Goal: Task Accomplishment & Management: Manage account settings

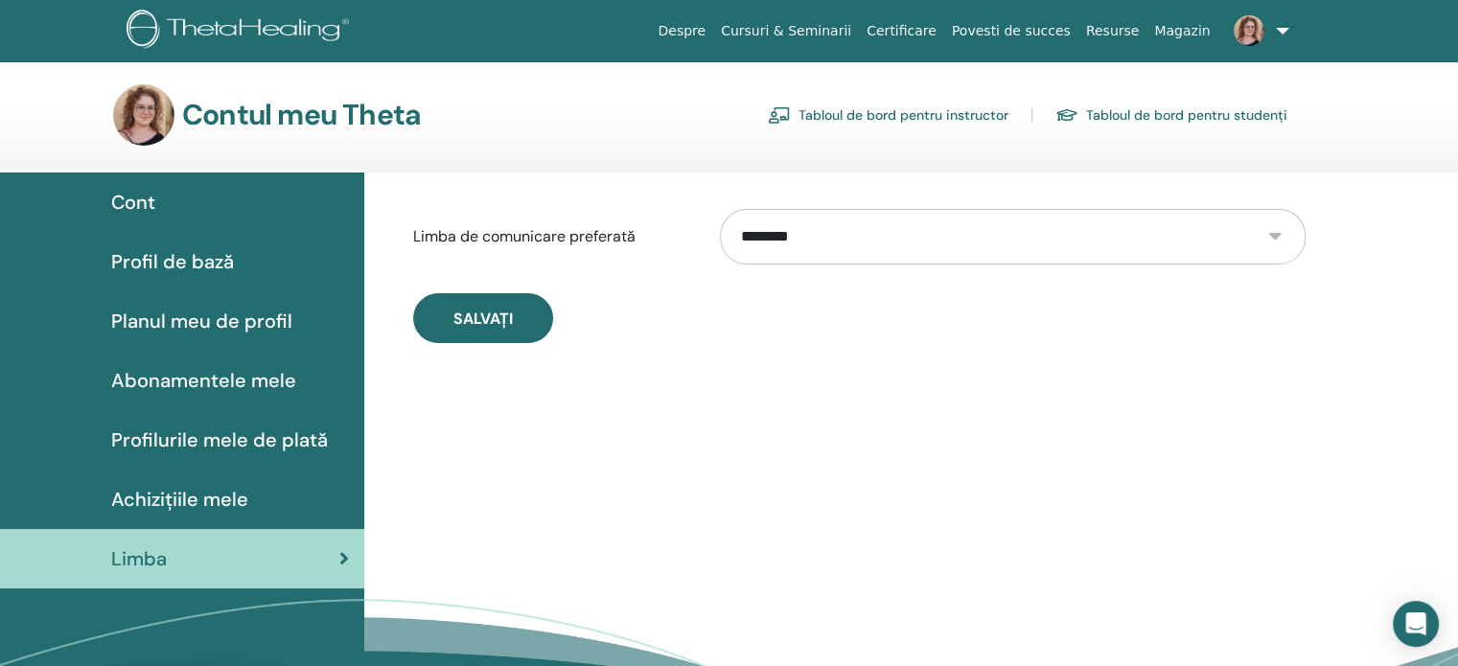
click at [918, 118] on link "Tabloul de bord pentru instructor" at bounding box center [888, 115] width 241 height 31
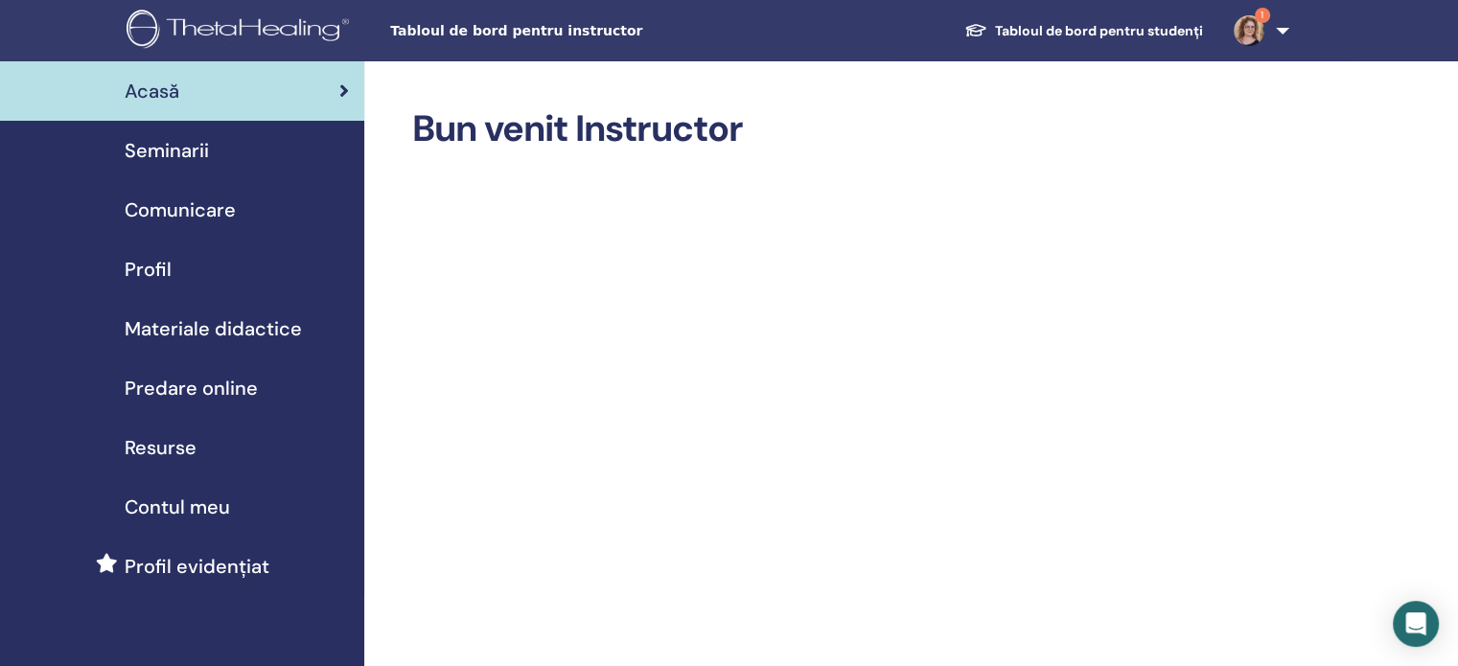
click at [169, 145] on span "Seminarii" at bounding box center [167, 150] width 84 height 29
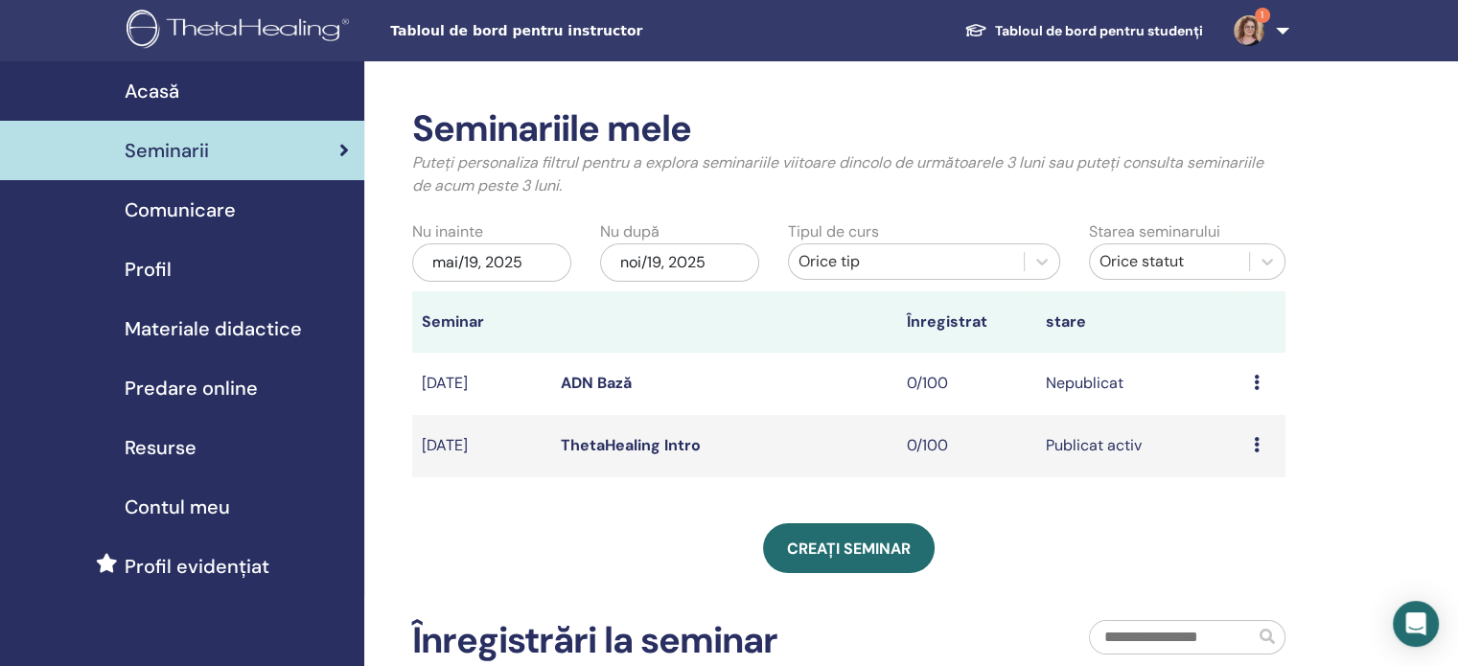
scroll to position [96, 0]
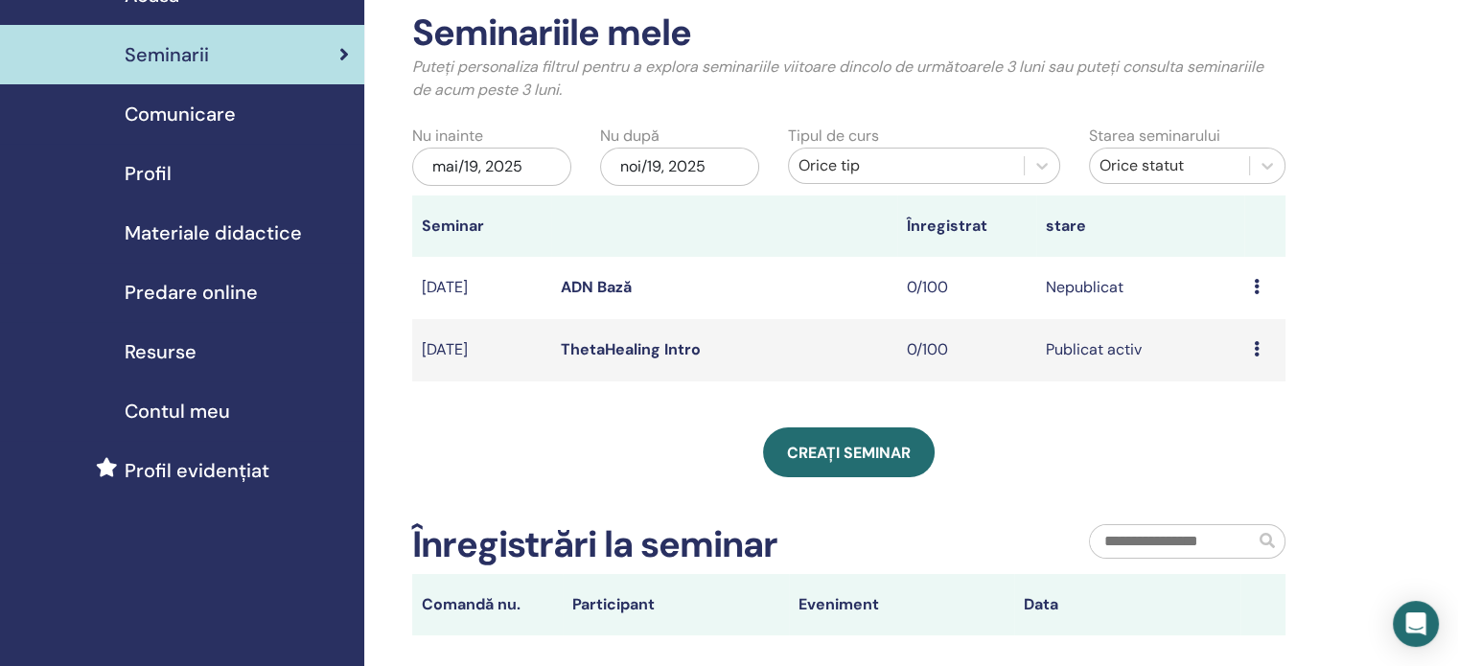
click at [621, 280] on link "ADN Bază" at bounding box center [596, 287] width 71 height 20
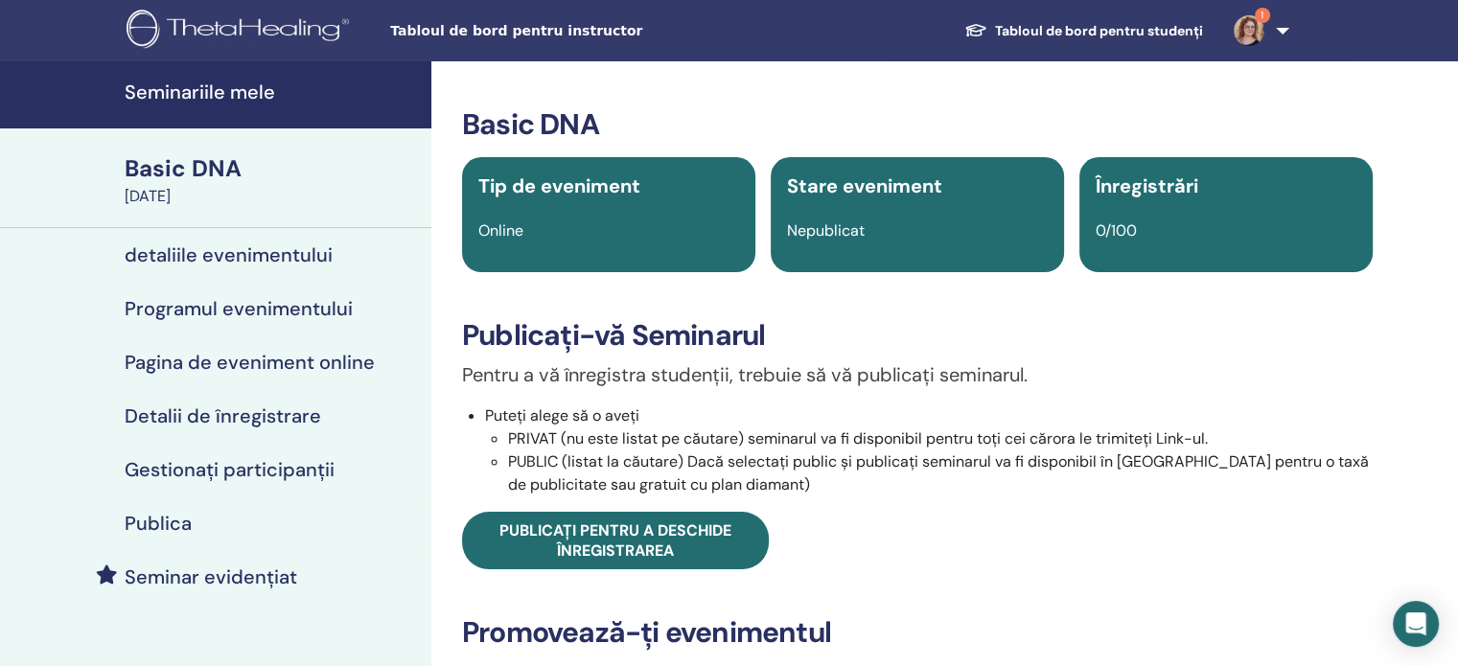
click at [150, 518] on h4 "Publica" at bounding box center [158, 523] width 67 height 23
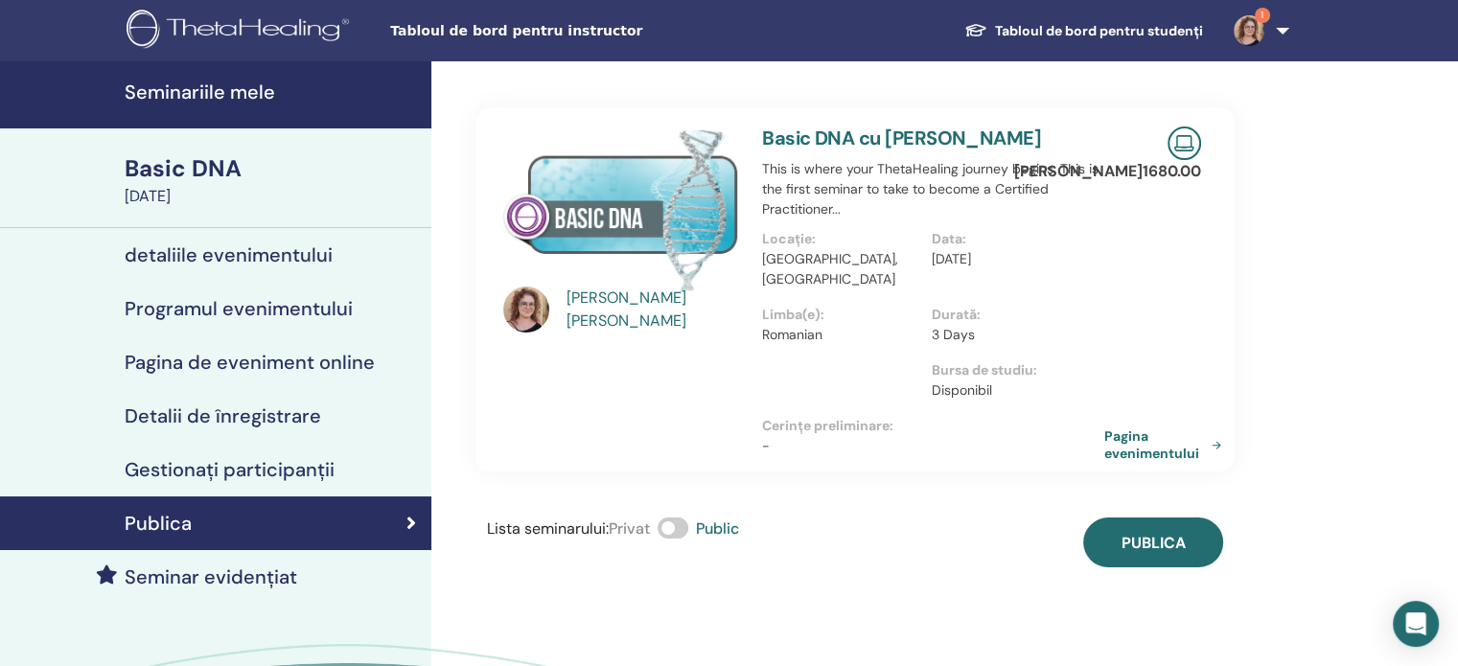
click at [1135, 430] on link "Pagina evenimentului" at bounding box center [1166, 444] width 125 height 35
